Goal: Information Seeking & Learning: Find specific fact

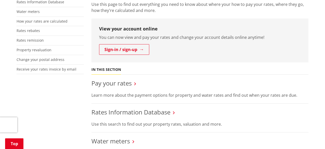
scroll to position [125, 0]
click at [118, 82] on link "Pay your rates" at bounding box center [111, 83] width 40 height 8
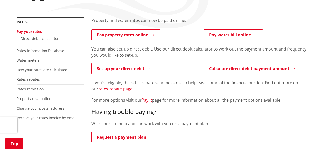
scroll to position [87, 0]
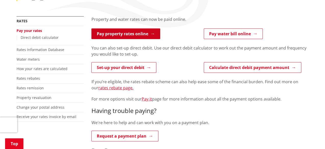
click at [107, 34] on link "Pay property rates online" at bounding box center [125, 33] width 69 height 11
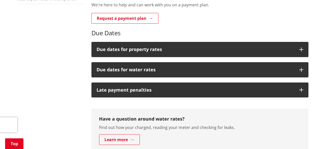
scroll to position [205, 0]
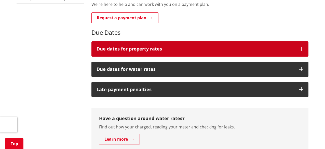
click at [137, 47] on h3 "Due dates for property rates" at bounding box center [194, 49] width 197 height 5
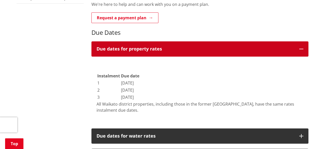
click at [137, 47] on h3 "Due dates for property rates" at bounding box center [194, 49] width 197 height 5
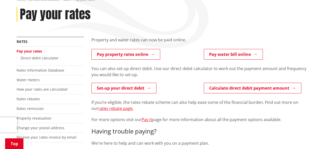
scroll to position [67, 0]
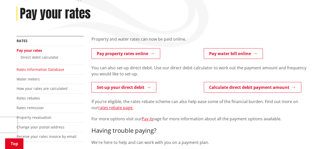
click at [43, 69] on link "Rates Information Database" at bounding box center [41, 69] width 48 height 5
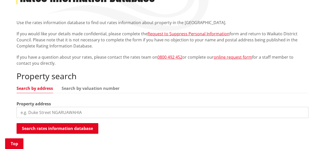
scroll to position [86, 0]
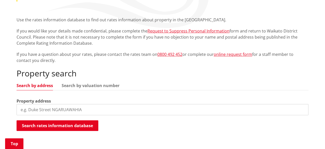
click at [71, 108] on input "search" at bounding box center [163, 109] width 292 height 11
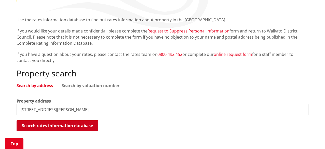
type input "44 Dean Road"
click at [59, 127] on button "Search rates information database" at bounding box center [58, 126] width 82 height 11
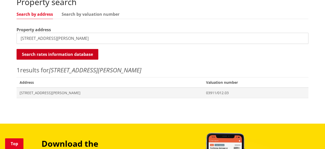
scroll to position [159, 0]
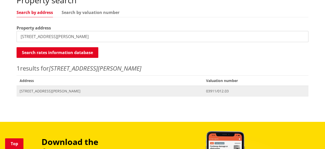
click at [44, 91] on span "[STREET_ADDRESS][PERSON_NAME]" at bounding box center [110, 91] width 180 height 5
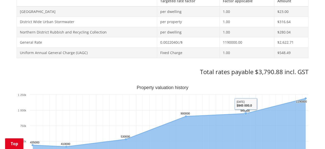
scroll to position [242, 0]
